Goal: Information Seeking & Learning: Learn about a topic

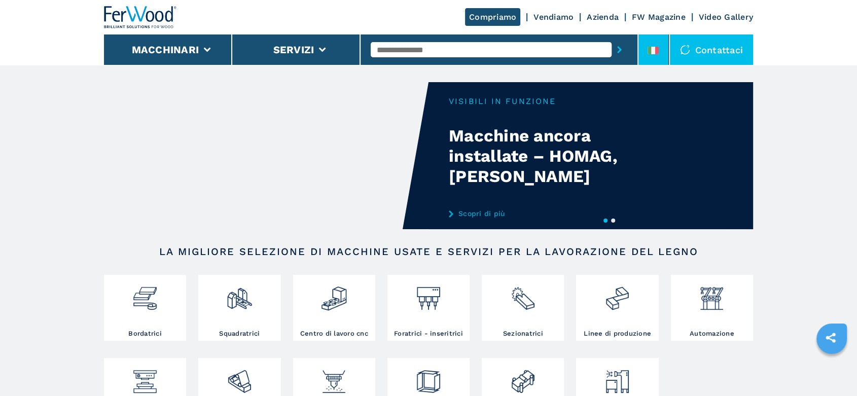
click at [660, 36] on li at bounding box center [653, 49] width 30 height 30
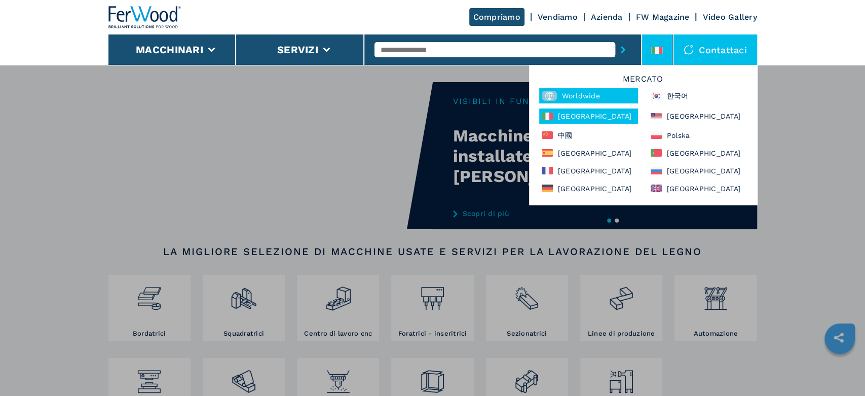
click at [572, 96] on div "Worldwide" at bounding box center [588, 95] width 99 height 15
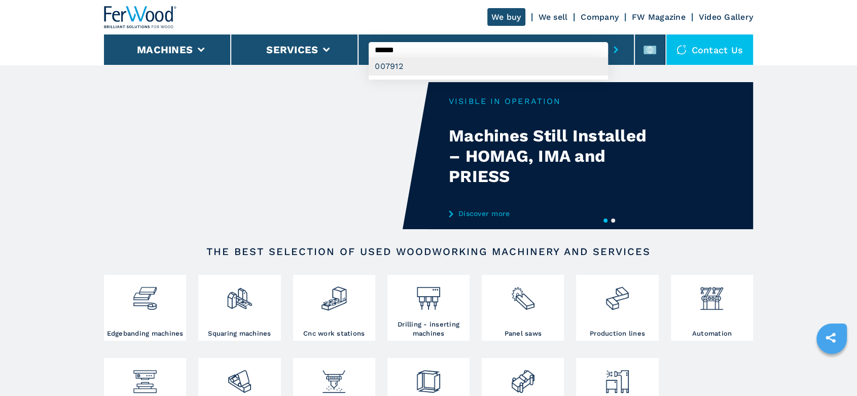
type input "******"
click at [391, 67] on div "007912" at bounding box center [488, 66] width 239 height 18
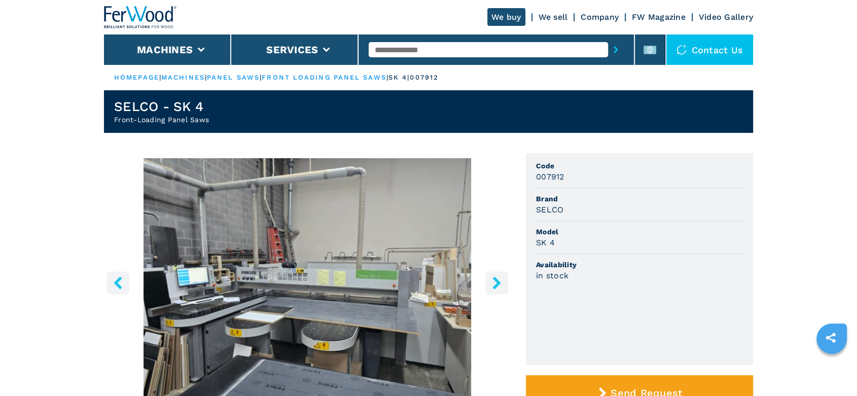
click at [492, 282] on icon "right-button" at bounding box center [496, 282] width 13 height 13
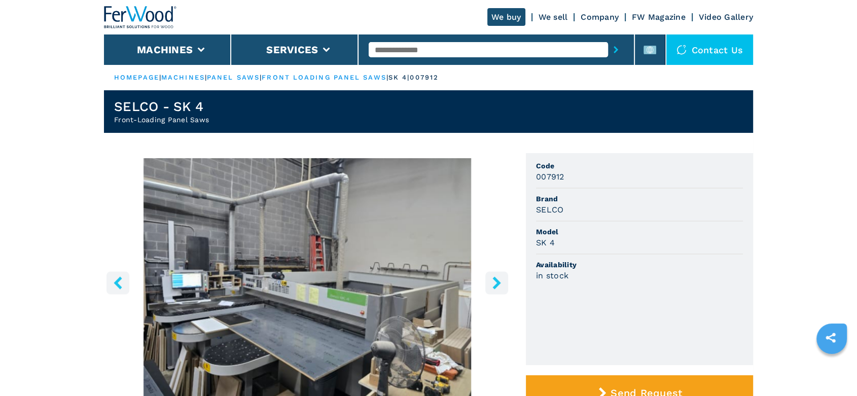
click at [492, 282] on icon "right-button" at bounding box center [496, 282] width 13 height 13
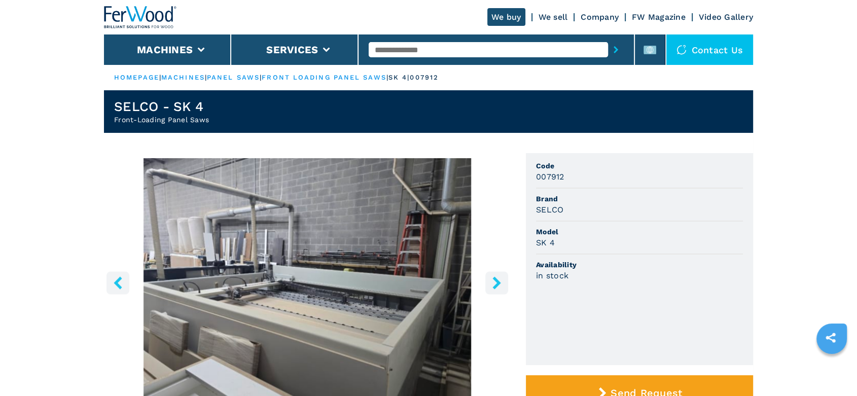
click at [492, 282] on icon "right-button" at bounding box center [496, 282] width 13 height 13
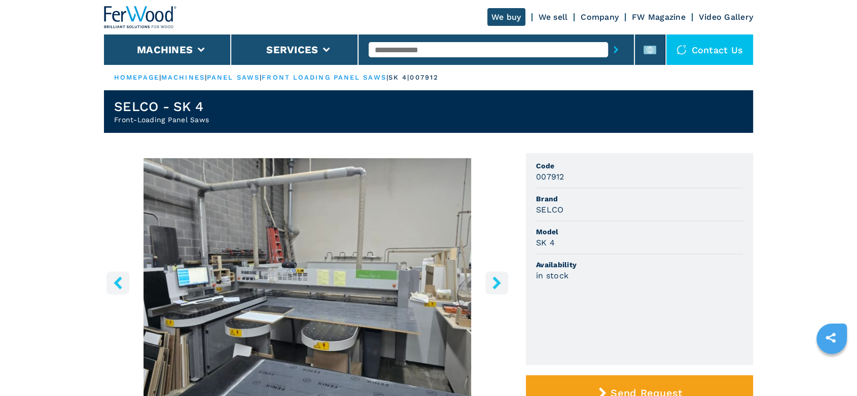
click at [367, 76] on link "front loading panel saws" at bounding box center [324, 78] width 124 height 8
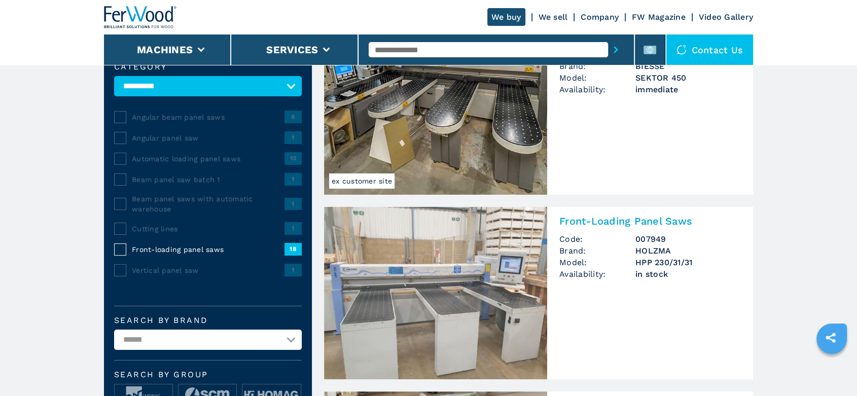
scroll to position [225, 0]
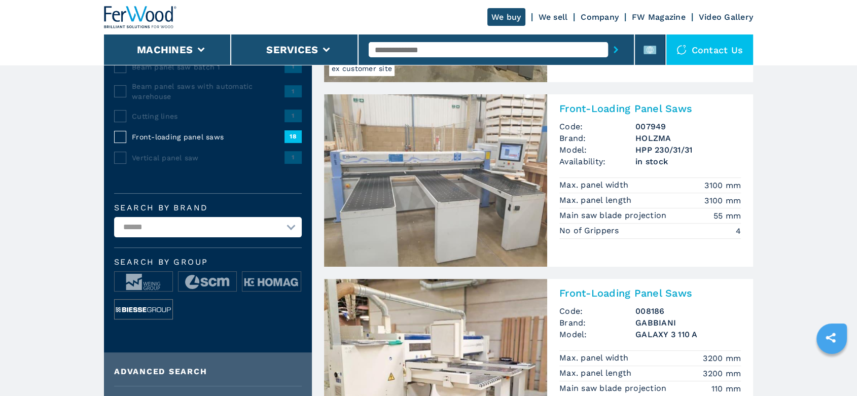
click at [138, 305] on img at bounding box center [144, 310] width 58 height 20
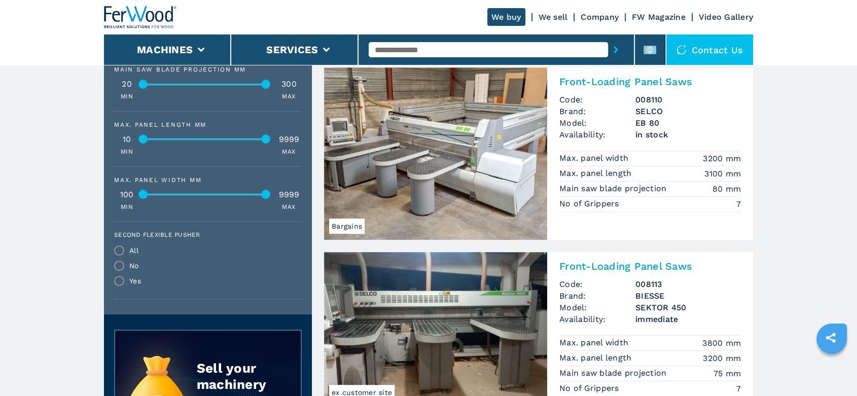
scroll to position [507, 0]
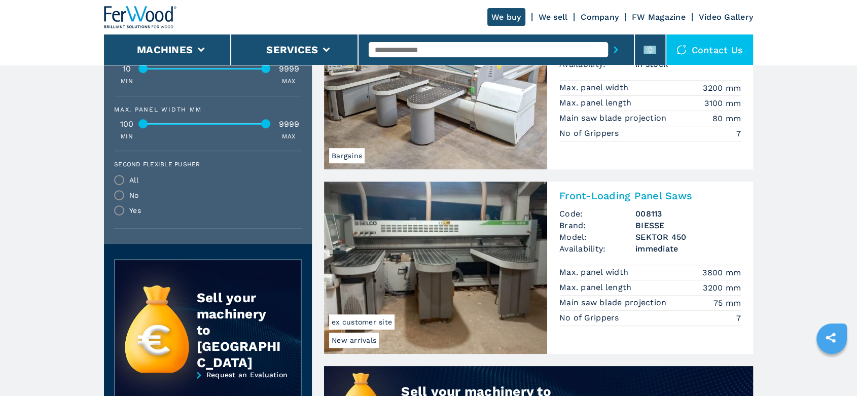
click at [661, 236] on h3 "SEKTOR 450" at bounding box center [687, 237] width 105 height 12
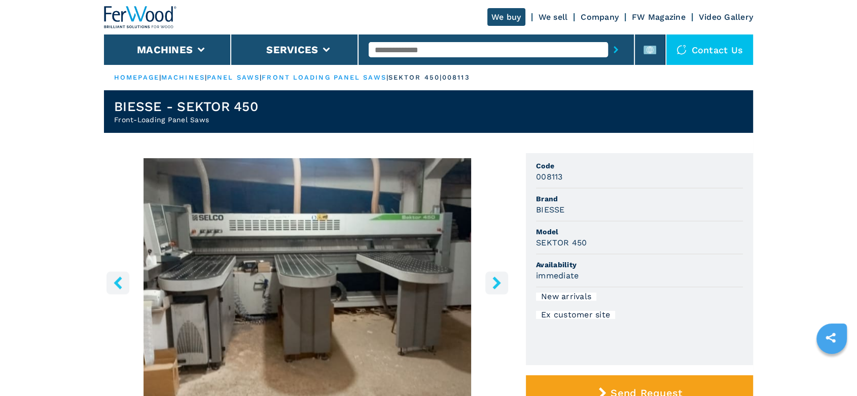
click at [492, 284] on icon "right-button" at bounding box center [496, 282] width 13 height 13
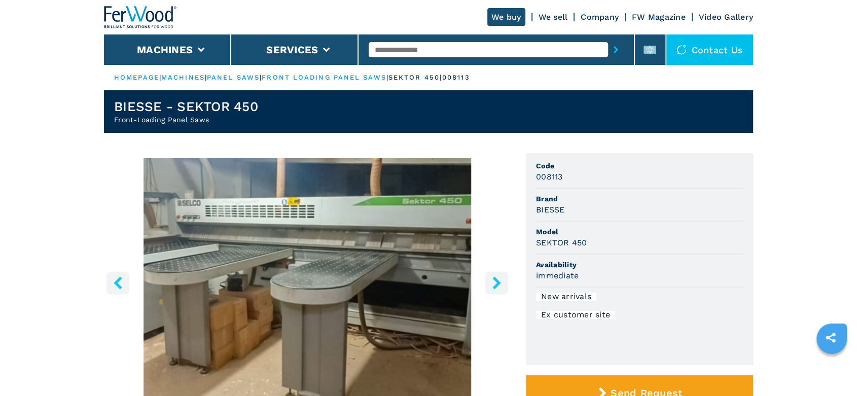
click at [492, 284] on icon "right-button" at bounding box center [496, 282] width 13 height 13
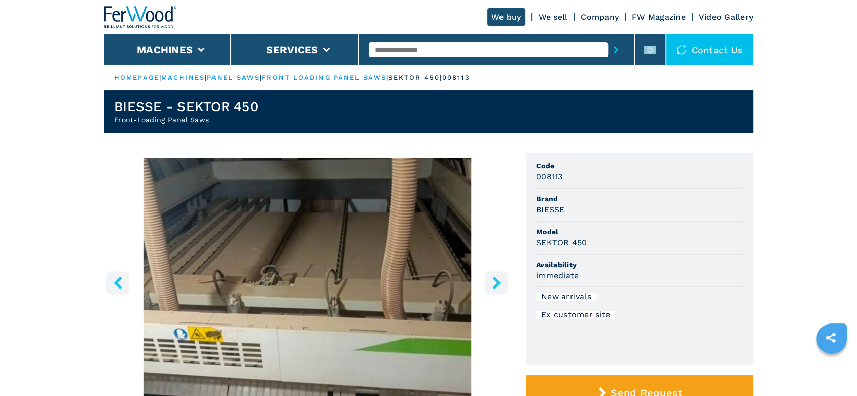
click at [492, 284] on icon "right-button" at bounding box center [496, 282] width 13 height 13
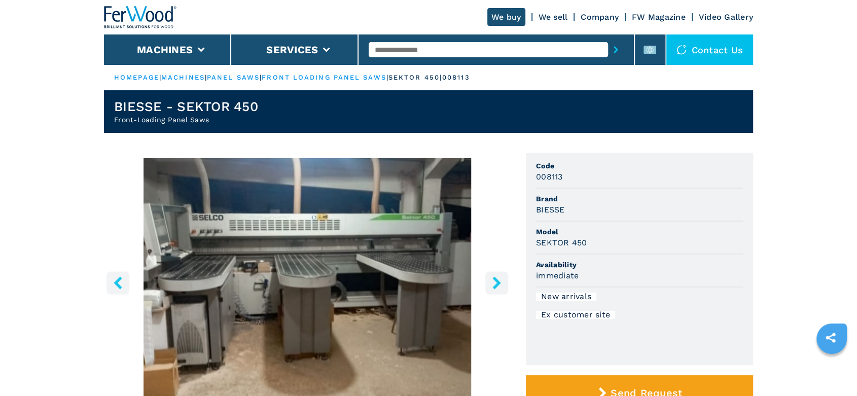
click at [492, 284] on icon "right-button" at bounding box center [496, 282] width 13 height 13
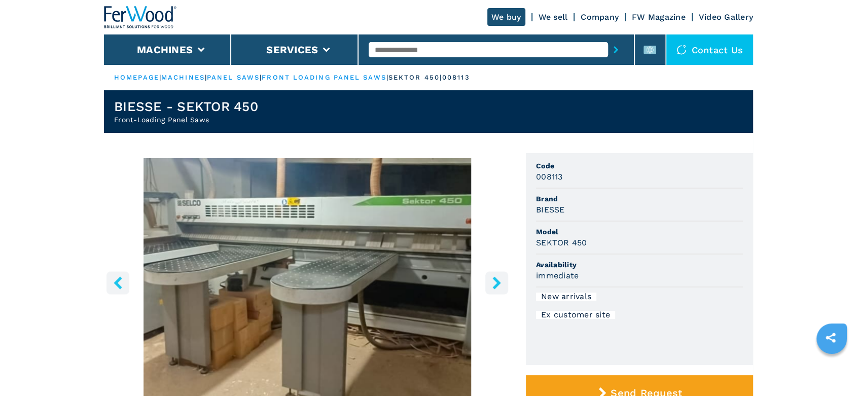
click at [492, 284] on icon "right-button" at bounding box center [496, 282] width 13 height 13
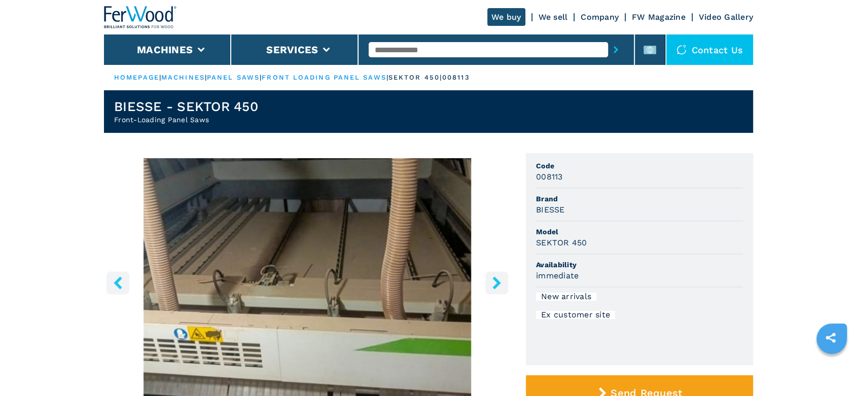
click at [492, 284] on icon "right-button" at bounding box center [496, 282] width 13 height 13
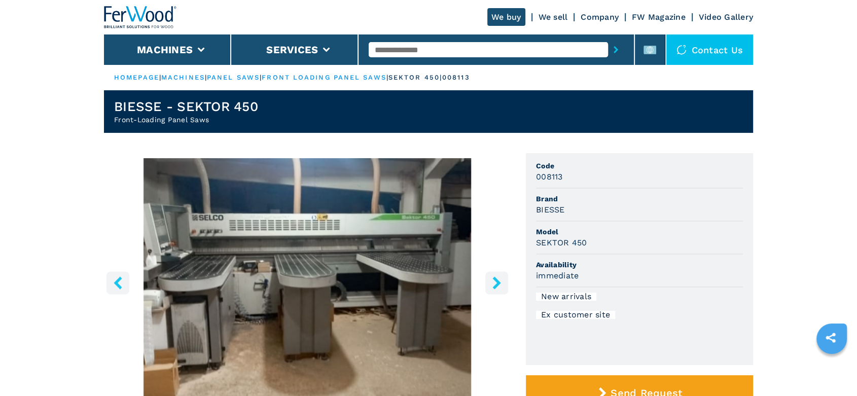
click at [492, 284] on icon "right-button" at bounding box center [496, 282] width 13 height 13
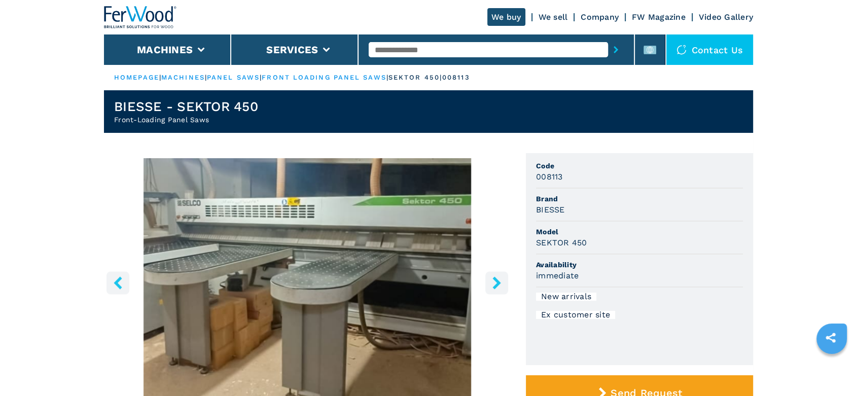
click at [492, 284] on icon "right-button" at bounding box center [496, 282] width 13 height 13
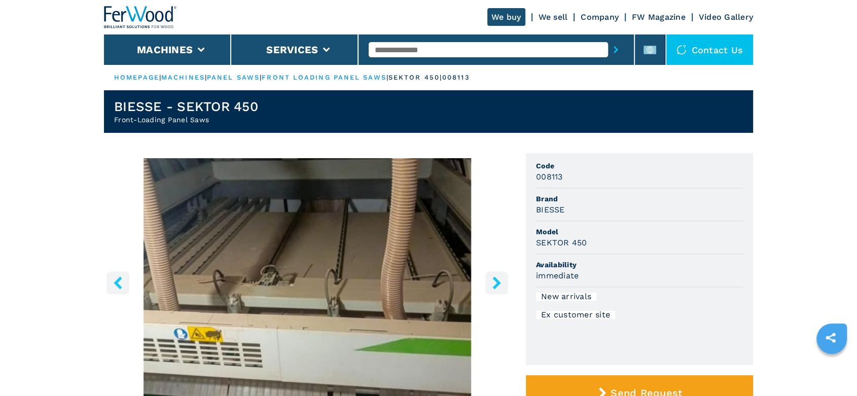
click at [492, 284] on icon "right-button" at bounding box center [496, 282] width 13 height 13
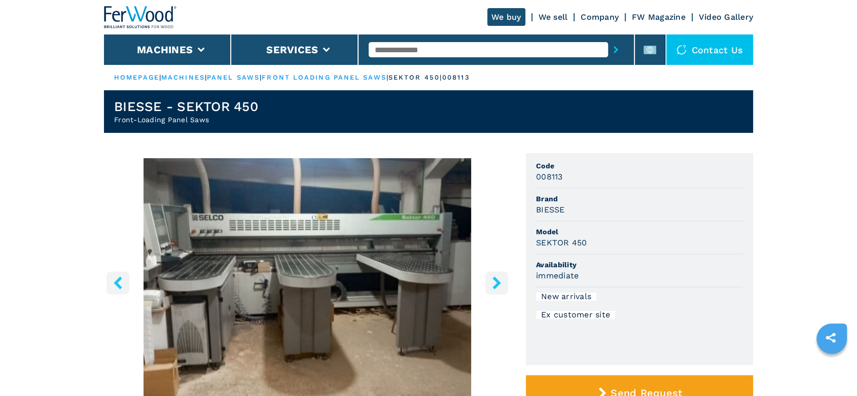
click at [492, 284] on icon "right-button" at bounding box center [496, 282] width 13 height 13
